Goal: Task Accomplishment & Management: Manage account settings

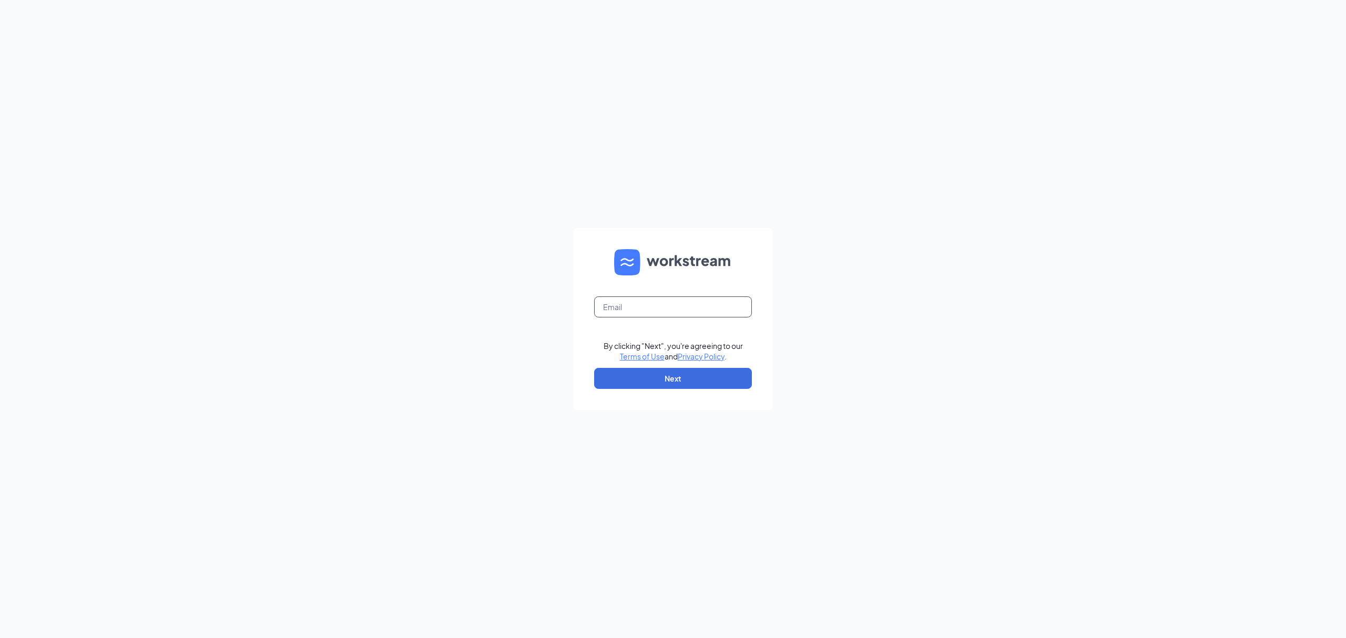
click at [660, 309] on input "text" at bounding box center [673, 306] width 158 height 21
type input "[EMAIL_ADDRESS][DOMAIN_NAME]"
click at [682, 384] on button "Next" at bounding box center [673, 378] width 158 height 21
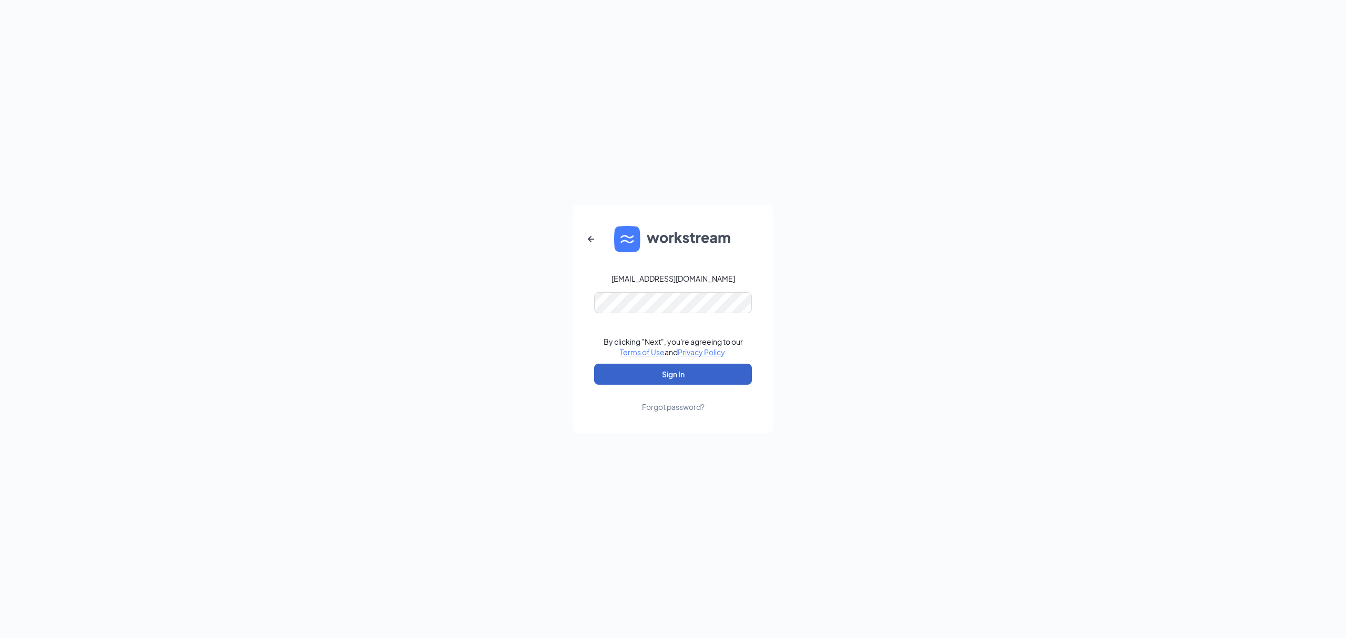
click at [699, 375] on button "Sign In" at bounding box center [673, 374] width 158 height 21
